Goal: Check status: Check status

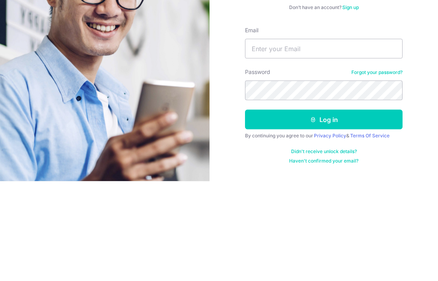
scroll to position [31, 0]
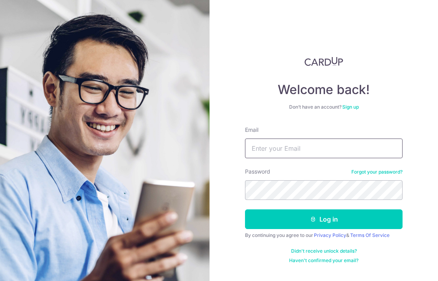
type input "[EMAIL_ADDRESS][DOMAIN_NAME]"
click at [347, 209] on button "Log in" at bounding box center [323, 219] width 157 height 20
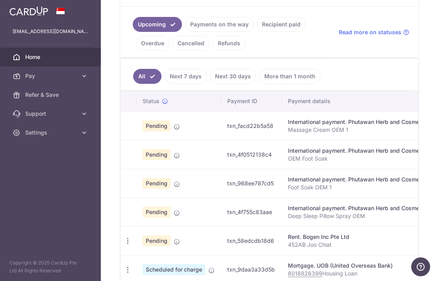
scroll to position [179, 0]
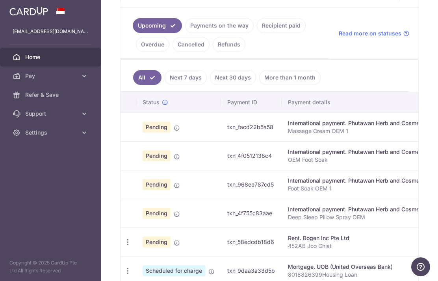
click at [185, 33] on link "Payments on the way" at bounding box center [219, 25] width 68 height 15
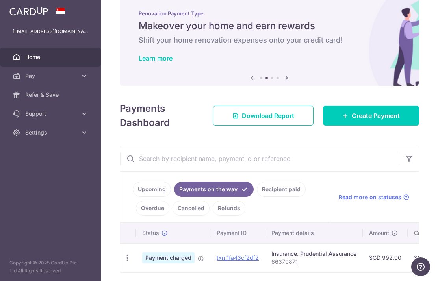
scroll to position [16, 0]
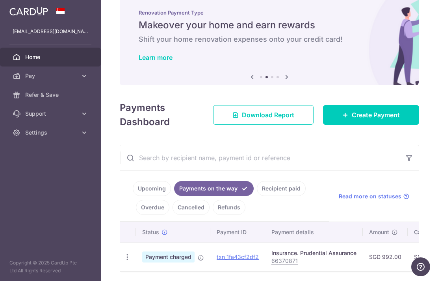
click at [133, 196] on link "Upcoming" at bounding box center [152, 188] width 38 height 15
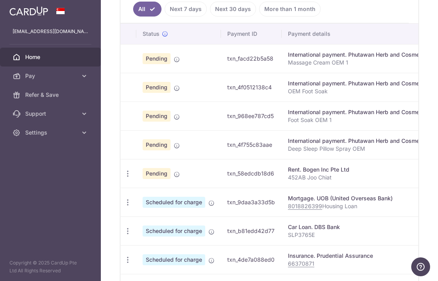
scroll to position [0, 0]
click at [136, 152] on td "Pending" at bounding box center [178, 144] width 85 height 29
click at [120, 149] on td at bounding box center [128, 144] width 16 height 29
click at [120, 148] on td at bounding box center [128, 144] width 16 height 29
click at [124, 178] on icon "button" at bounding box center [128, 174] width 8 height 8
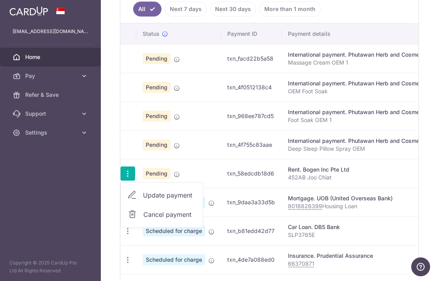
click at [357, 172] on div at bounding box center [219, 140] width 438 height 281
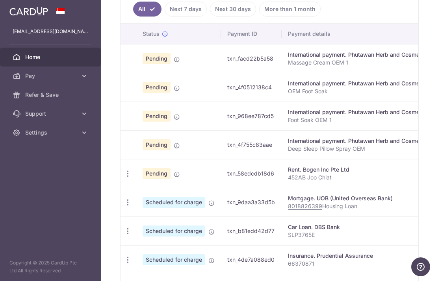
click at [124, 176] on icon "button" at bounding box center [128, 174] width 8 height 8
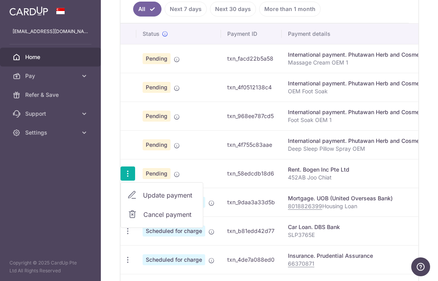
click at [143, 198] on span "Update payment" at bounding box center [170, 195] width 54 height 9
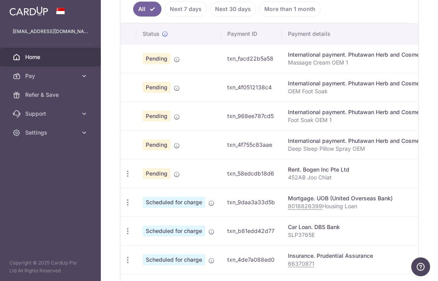
radio input "true"
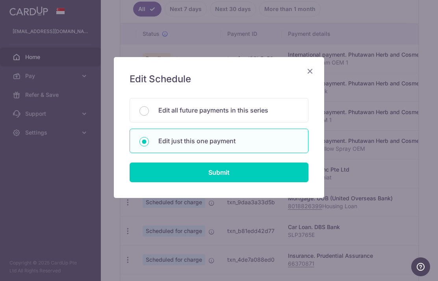
click at [313, 70] on icon "Close" at bounding box center [309, 71] width 9 height 10
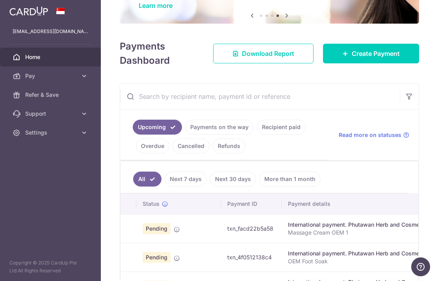
click at [257, 135] on link "Recipient paid" at bounding box center [281, 127] width 49 height 15
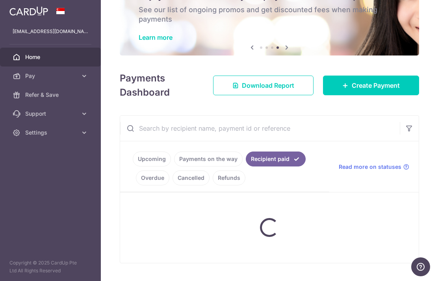
click at [178, 141] on input "text" at bounding box center [259, 128] width 279 height 25
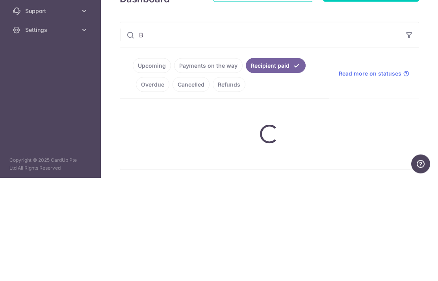
scroll to position [42, 0]
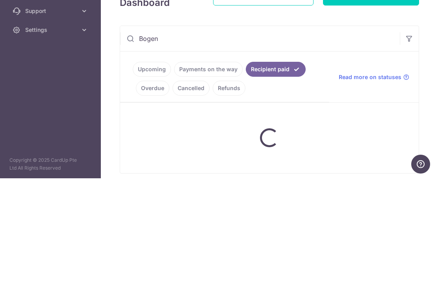
type input "Bogen"
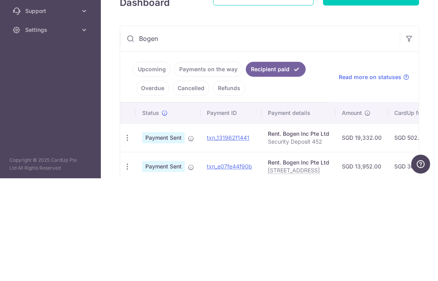
click at [433, 79] on div "× Pause Schedule Pause all future payments in this series Pause just this one p…" at bounding box center [269, 140] width 337 height 281
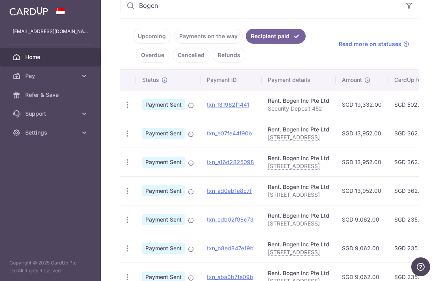
scroll to position [167, 0]
